Goal: Task Accomplishment & Management: Manage account settings

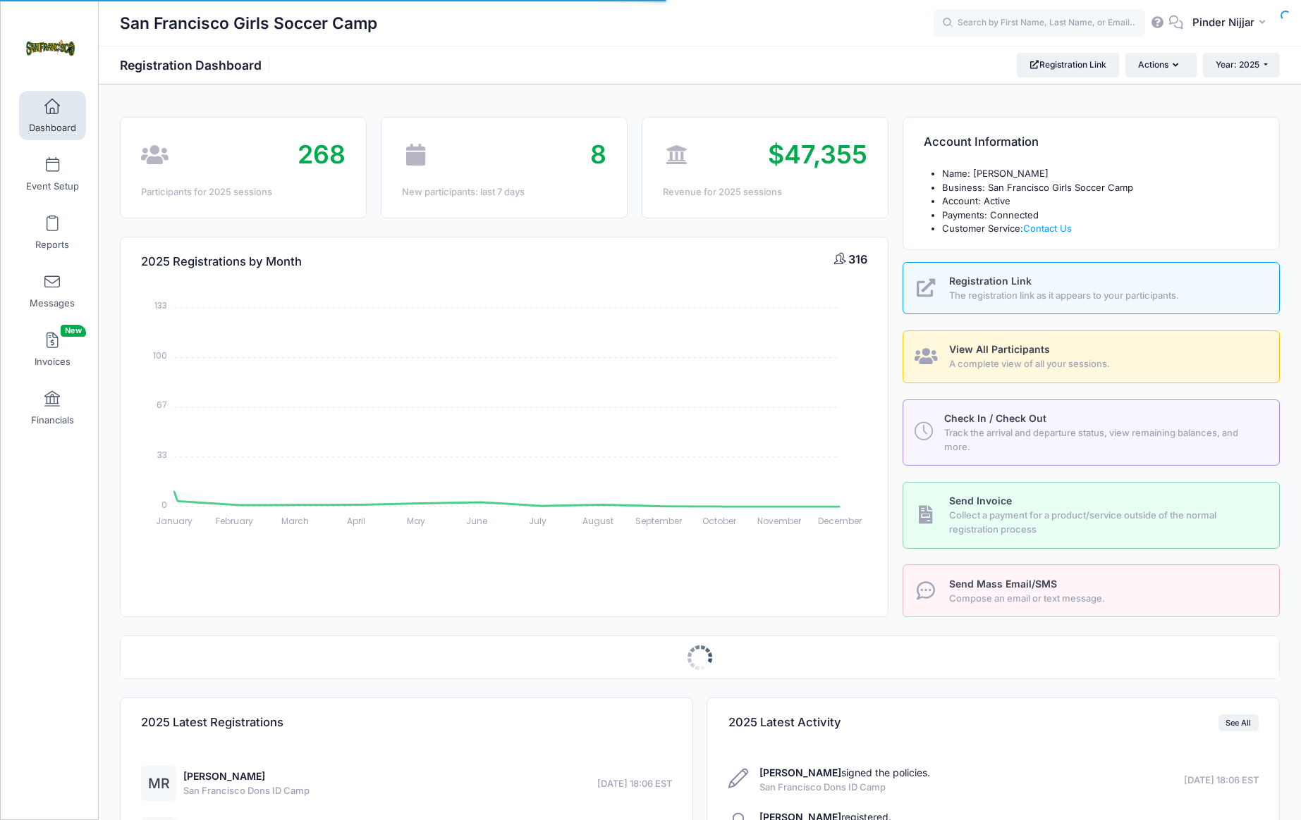
select select
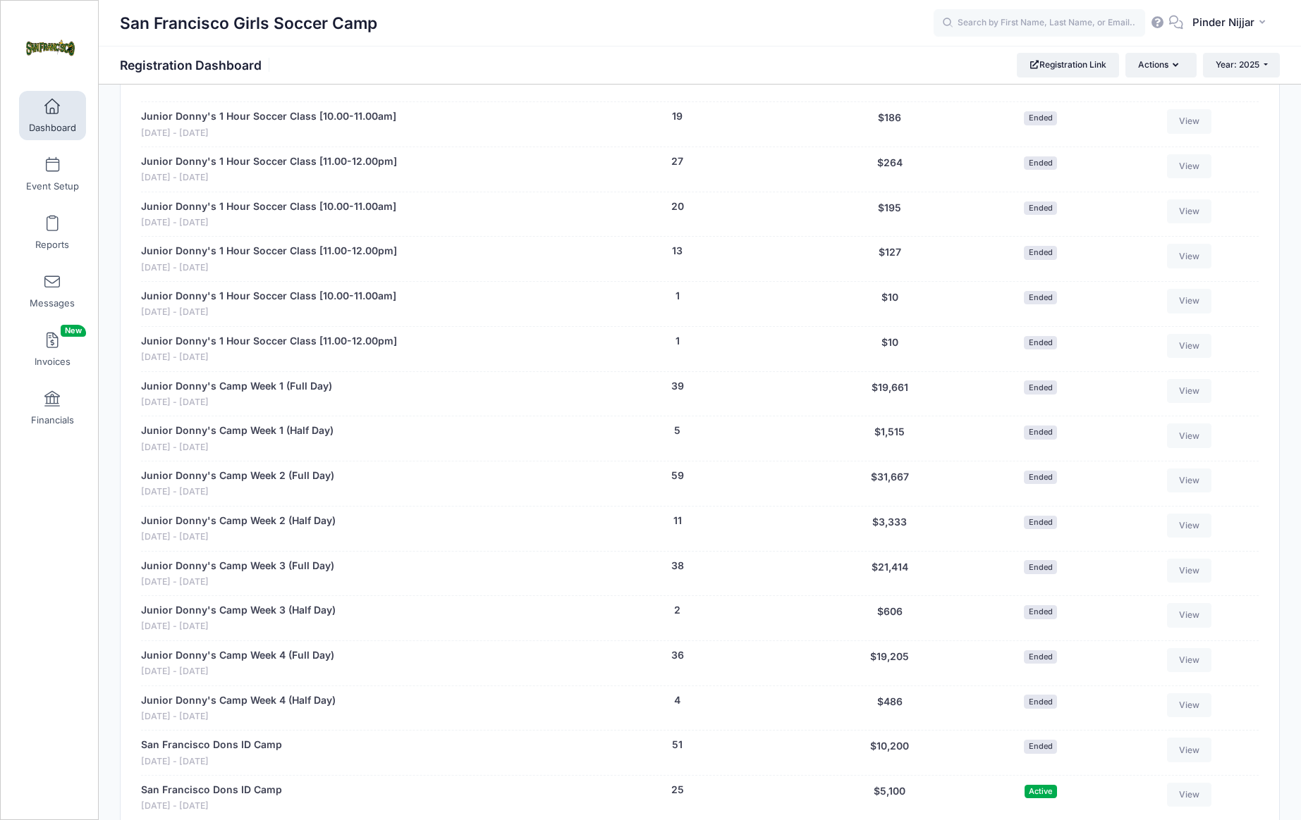
scroll to position [753, 0]
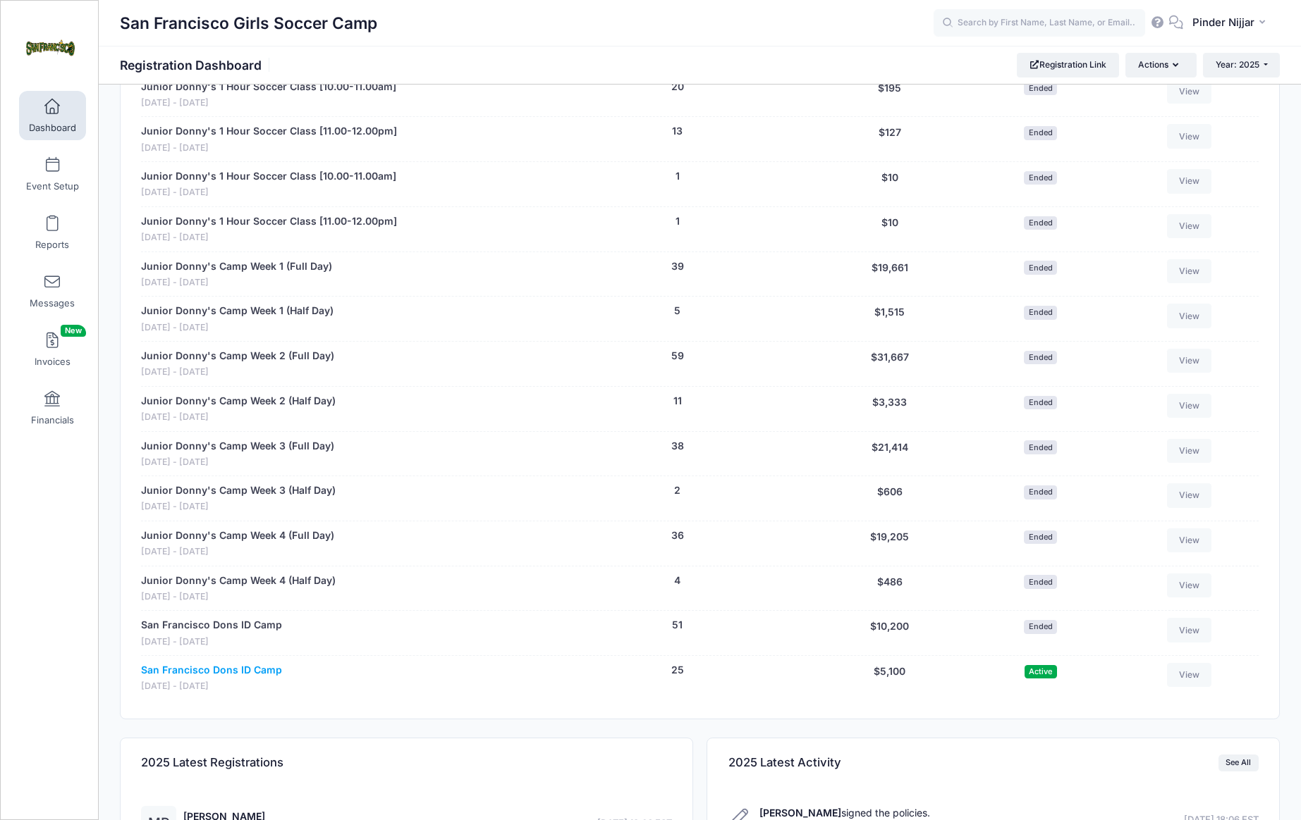
click at [265, 663] on link "San Francisco Dons ID Camp" at bounding box center [211, 670] width 141 height 15
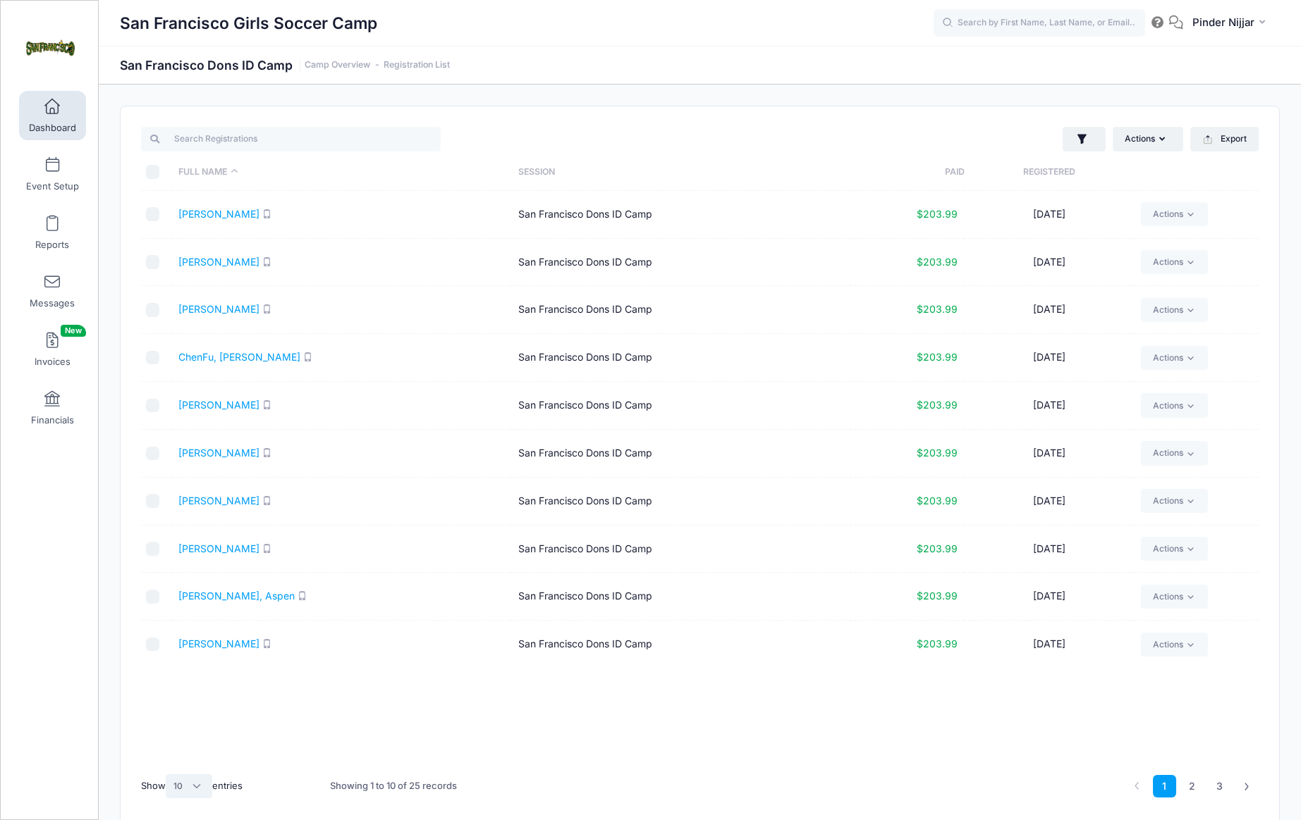
click at [193, 790] on select "All 10 25 50" at bounding box center [189, 787] width 47 height 24
select select "25"
click at [167, 775] on select "All 10 25 50" at bounding box center [189, 787] width 47 height 24
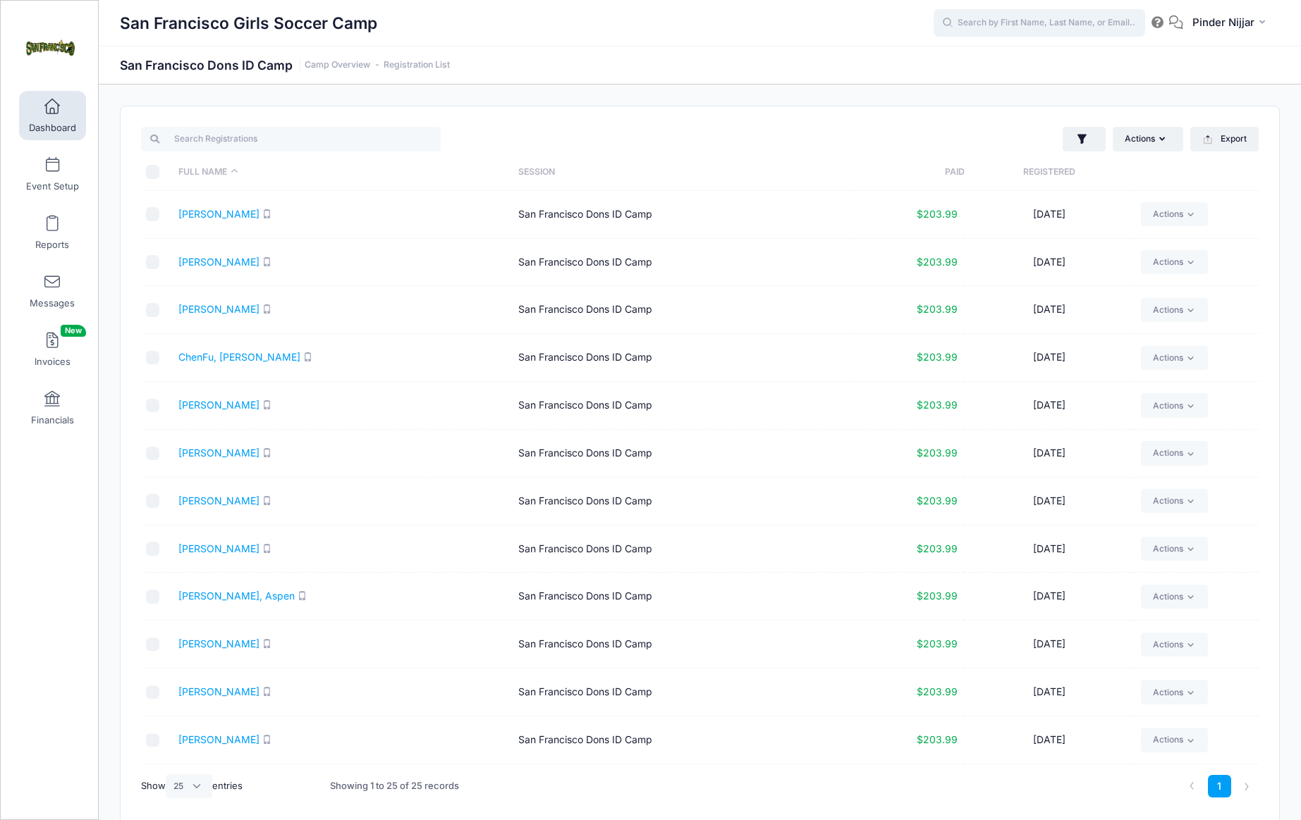
click at [1019, 24] on input "text" at bounding box center [1038, 23] width 211 height 28
paste input "Kailani Leon Guerrero"
type input "Kailani Leon Guerrero"
